Goal: Find specific page/section: Find specific page/section

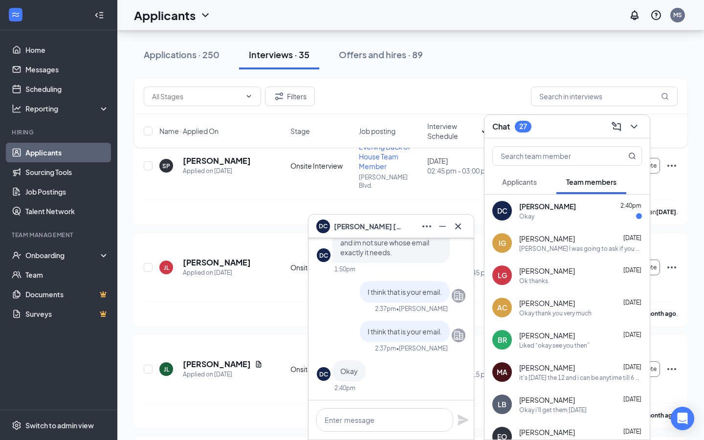
click at [454, 234] on div "DC [PERSON_NAME]" at bounding box center [391, 226] width 165 height 23
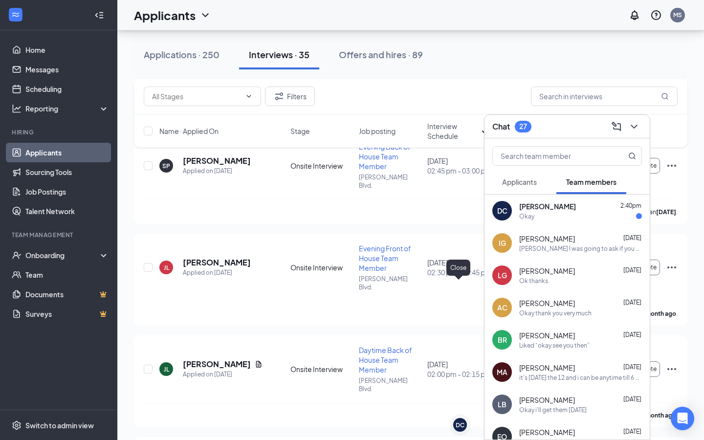
click at [521, 214] on div "Okay" at bounding box center [526, 216] width 15 height 8
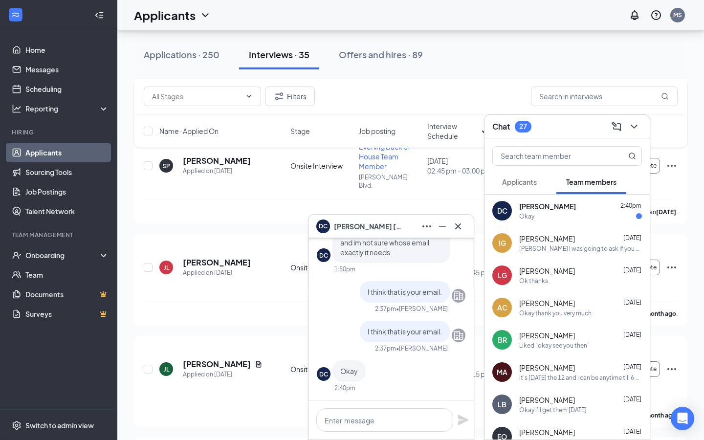
click at [638, 131] on icon "ChevronDown" at bounding box center [634, 127] width 12 height 12
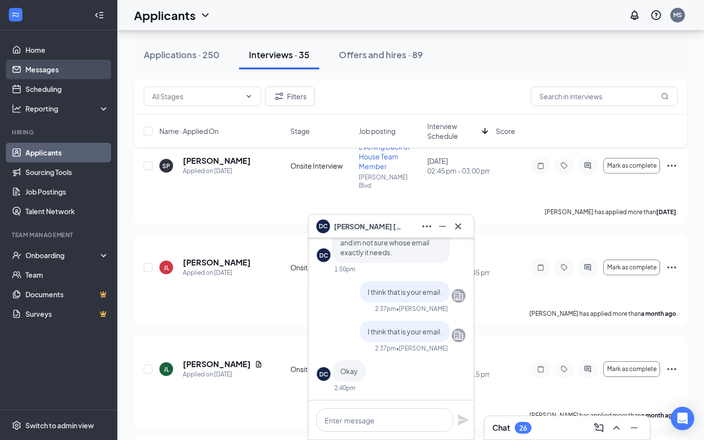
click at [51, 60] on link "Messages" at bounding box center [67, 70] width 84 height 20
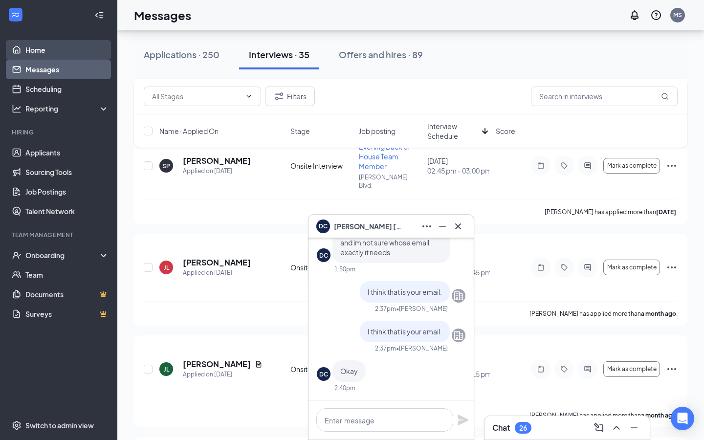
click at [52, 49] on link "Home" at bounding box center [67, 50] width 84 height 20
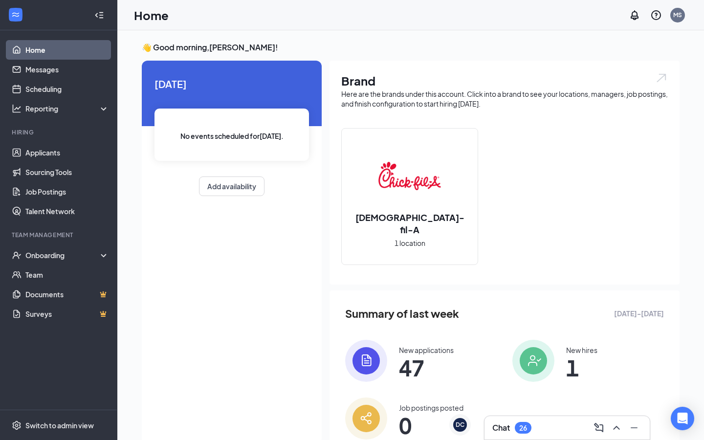
scroll to position [37, 0]
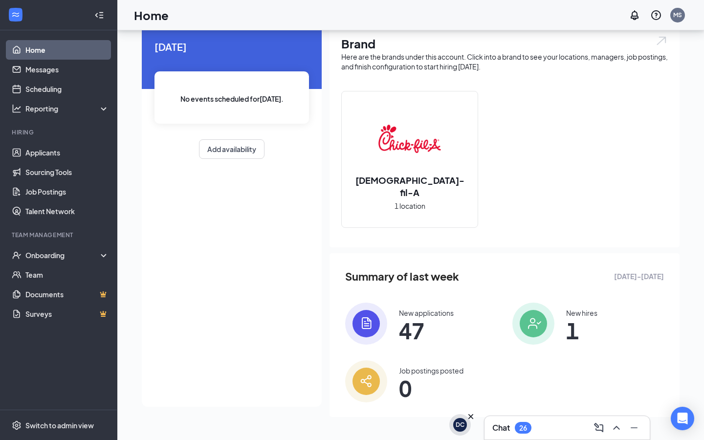
click at [460, 426] on div "DC" at bounding box center [460, 425] width 9 height 8
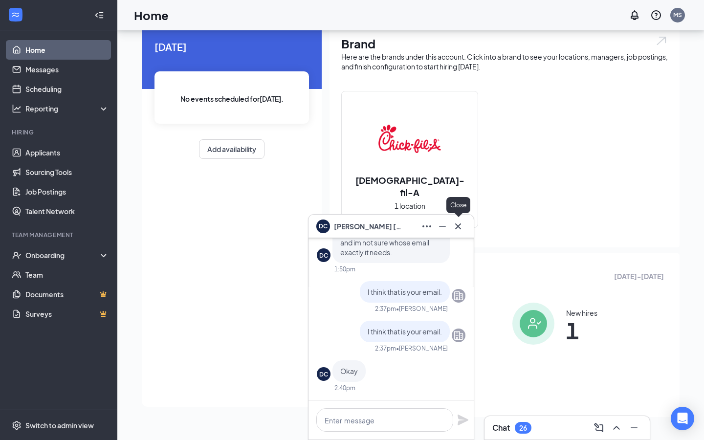
click at [462, 219] on button at bounding box center [458, 227] width 16 height 16
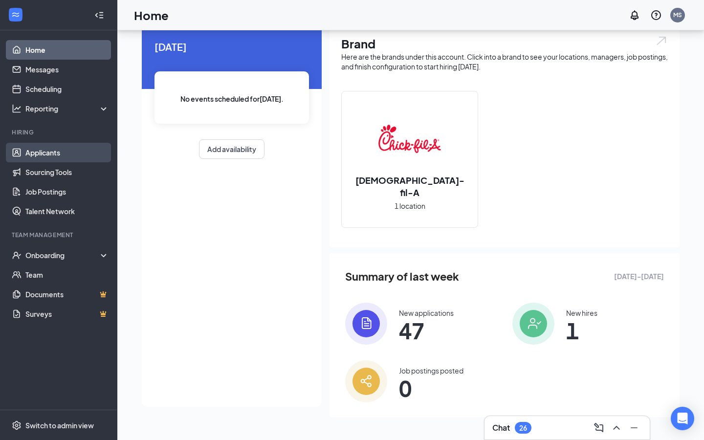
click at [70, 152] on link "Applicants" at bounding box center [67, 153] width 84 height 20
